Goal: Navigation & Orientation: Find specific page/section

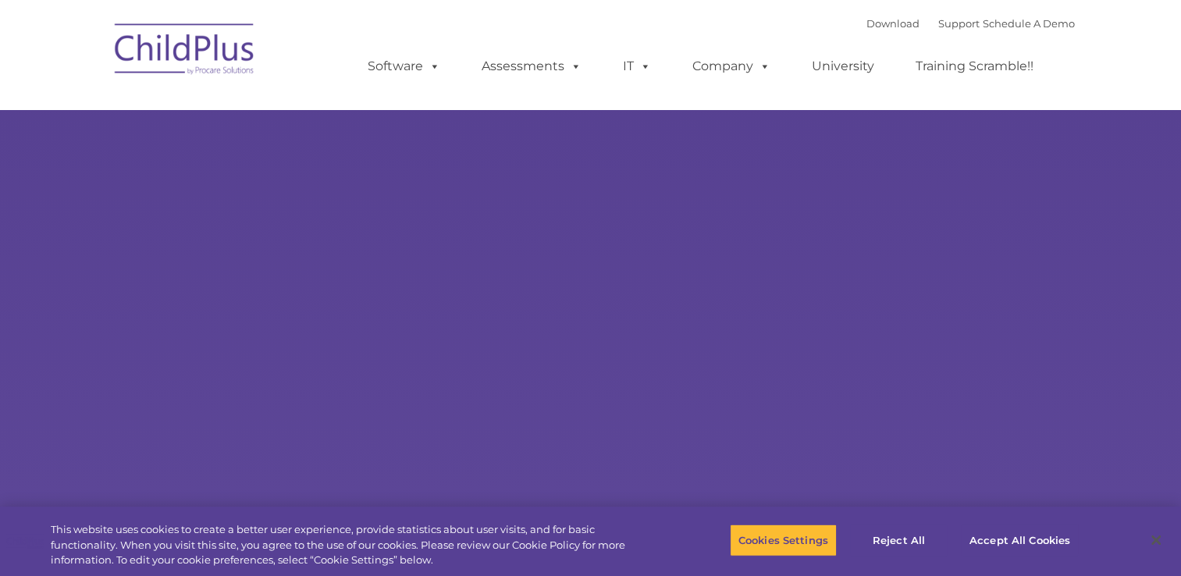
select select "MEDIUM"
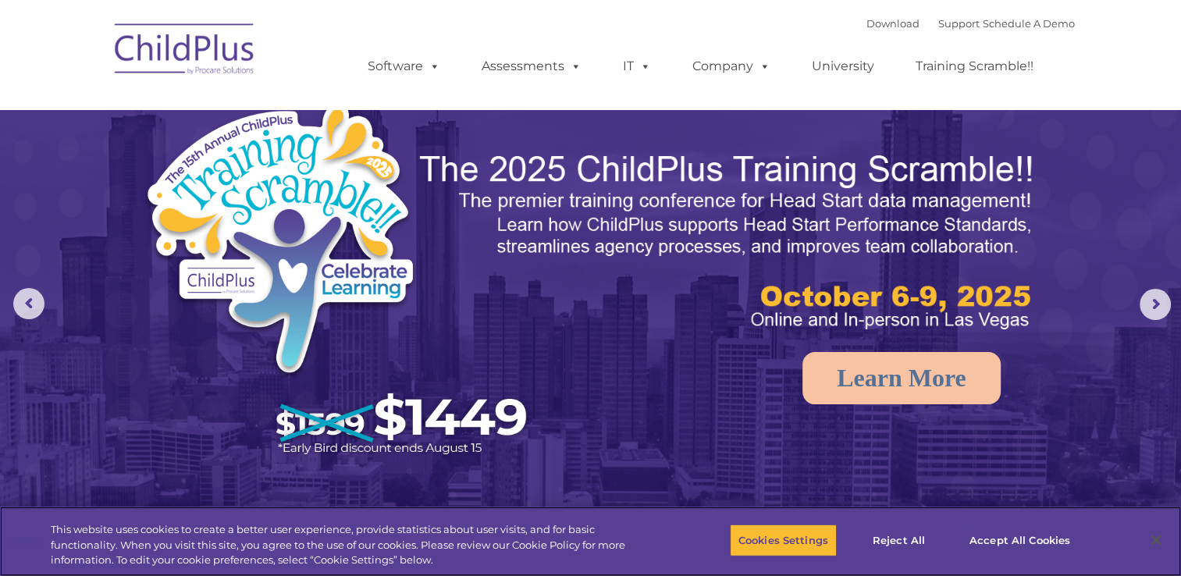
scroll to position [503, 0]
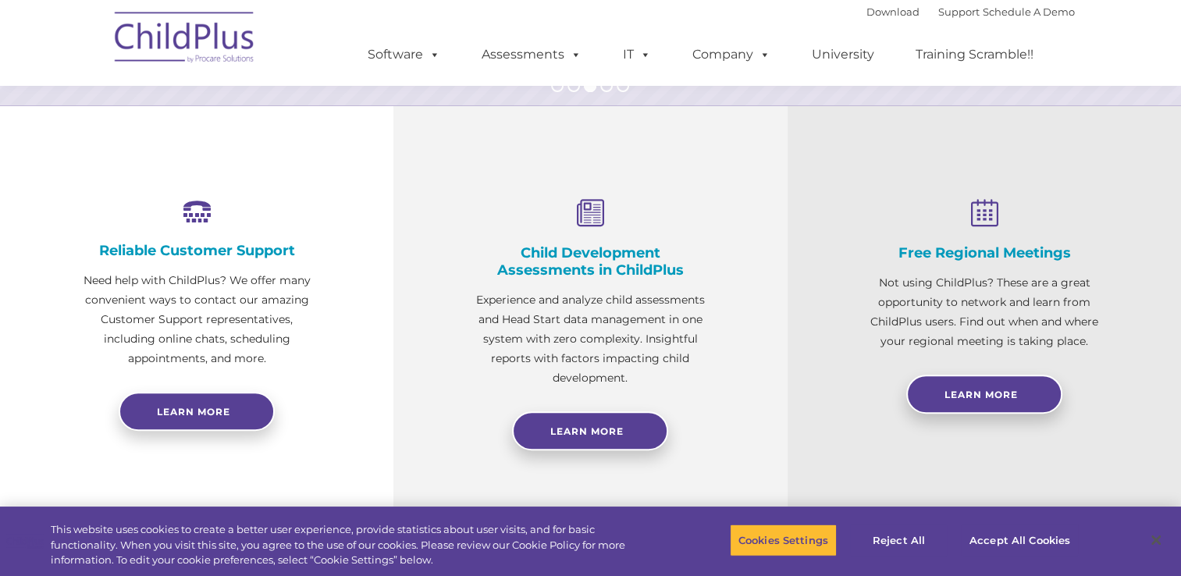
drag, startPoint x: 1023, startPoint y: 0, endPoint x: 673, endPoint y: 17, distance: 350.8
click at [673, 17] on div "Download Support | Schedule A Demo  MENU MENU Software ChildPlus: The original…" at bounding box center [705, 43] width 738 height 86
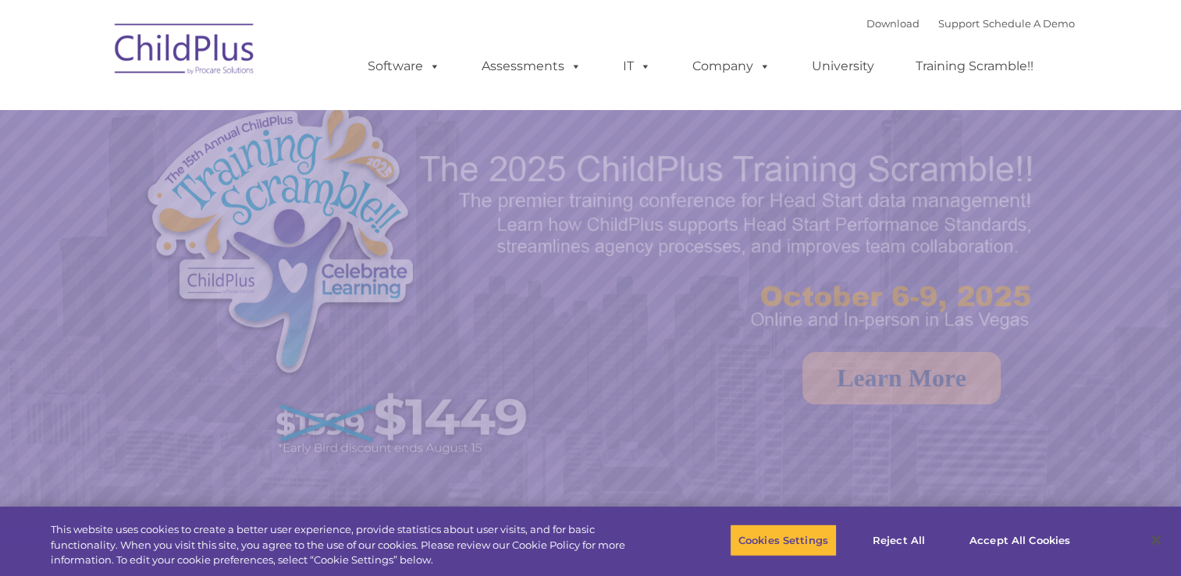
select select "MEDIUM"
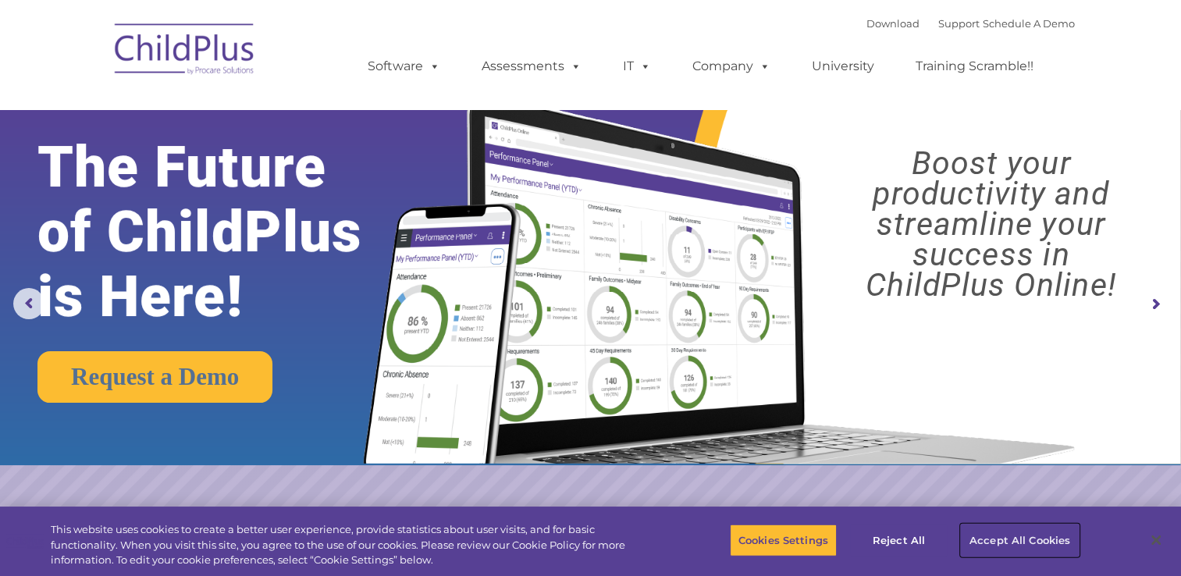
click at [1021, 541] on button "Accept All Cookies" at bounding box center [1020, 540] width 118 height 33
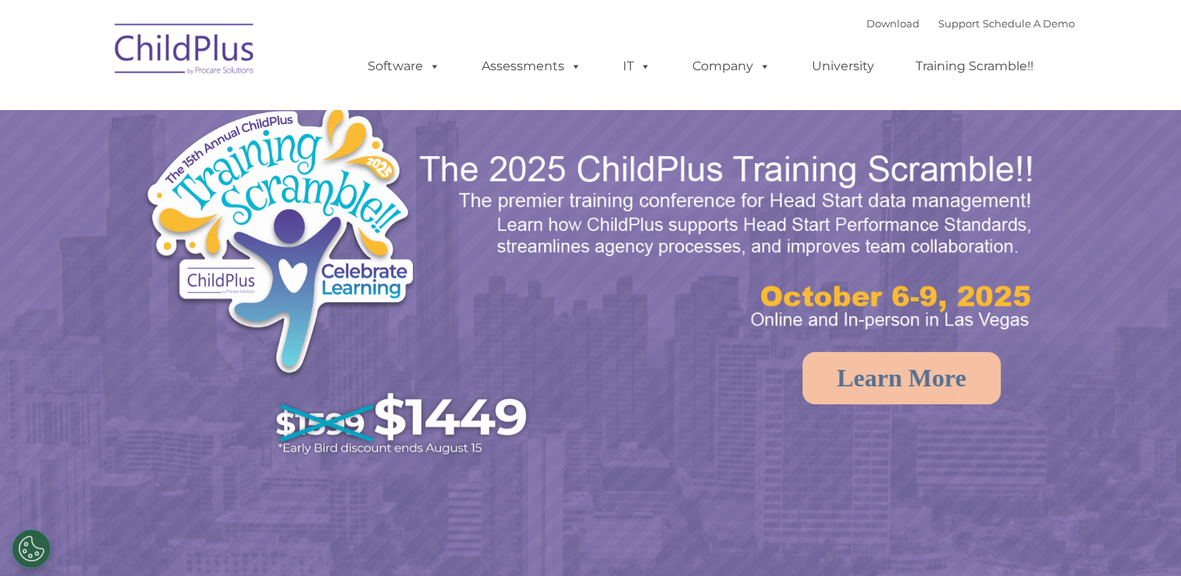
select select "MEDIUM"
